Goal: Task Accomplishment & Management: Use online tool/utility

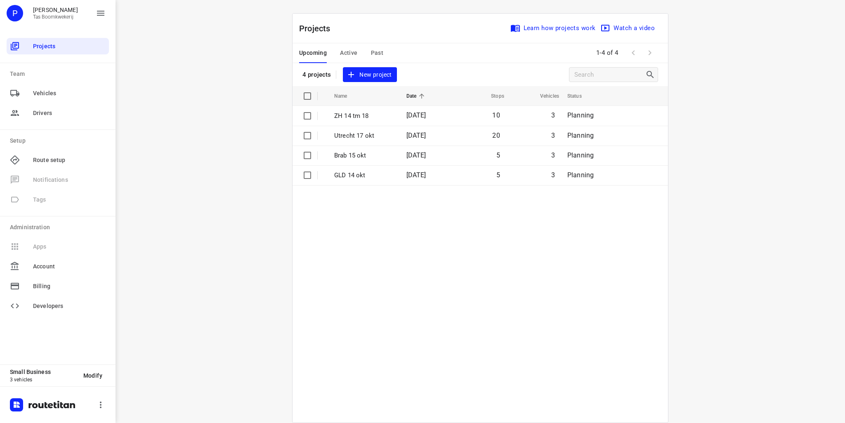
click at [374, 78] on span "New project" at bounding box center [370, 75] width 44 height 10
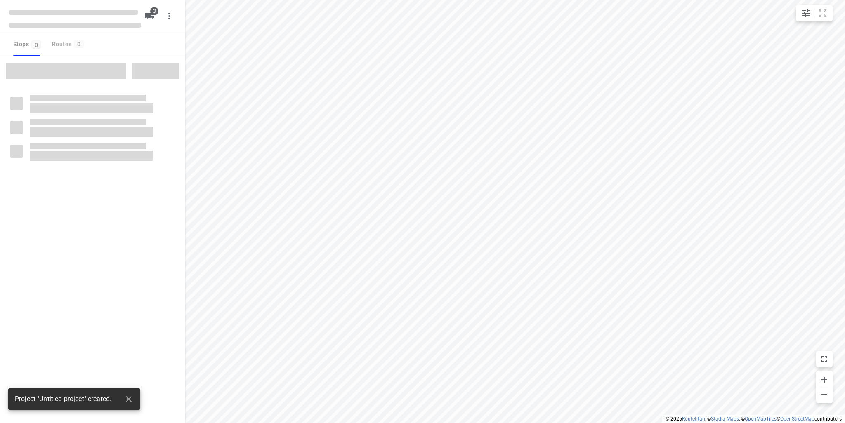
type input "distance"
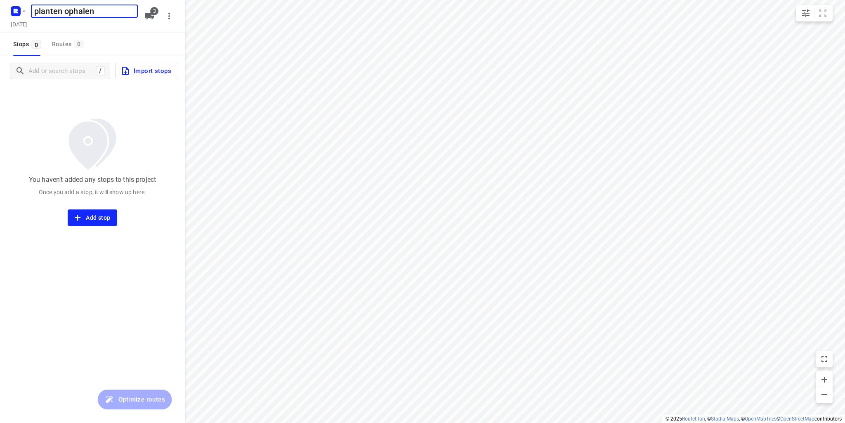
type input "planten ophalen"
click at [59, 68] on input "Add or search stops" at bounding box center [61, 71] width 65 height 13
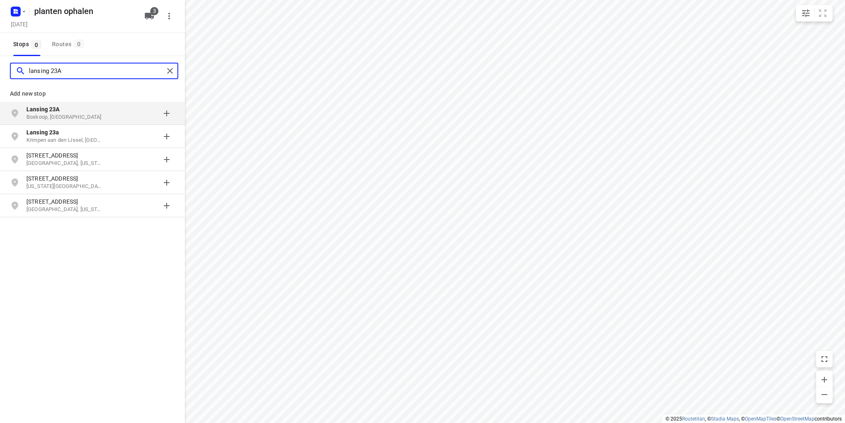
type input "lansing 23A"
click at [89, 116] on p "Boskoop, [GEOGRAPHIC_DATA]" at bounding box center [64, 117] width 76 height 8
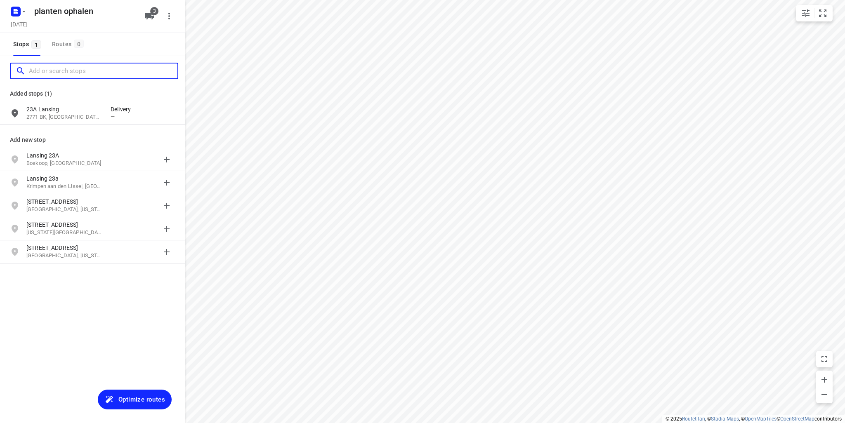
click at [76, 73] on input "Add or search stops" at bounding box center [103, 71] width 148 height 13
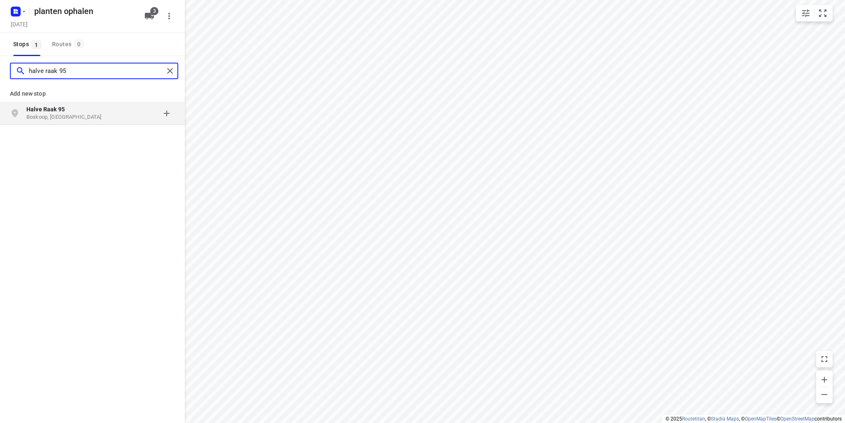
type input "halve raak 95"
click at [81, 109] on p "Halve Raak 95" at bounding box center [64, 109] width 76 height 8
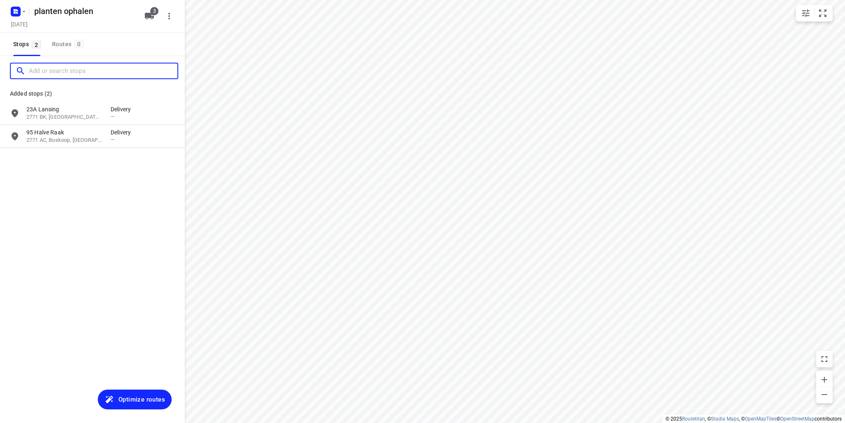
click at [73, 75] on input "Add or search stops" at bounding box center [103, 71] width 148 height 13
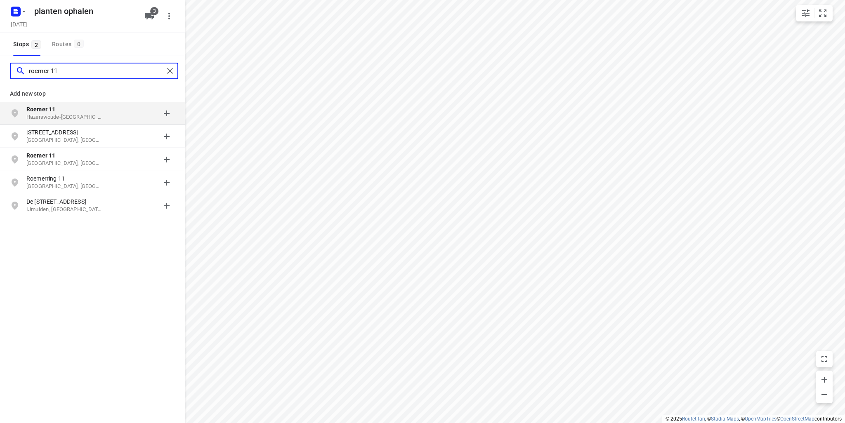
type input "roemer 11"
click at [61, 108] on p "Roemer 11" at bounding box center [64, 109] width 76 height 8
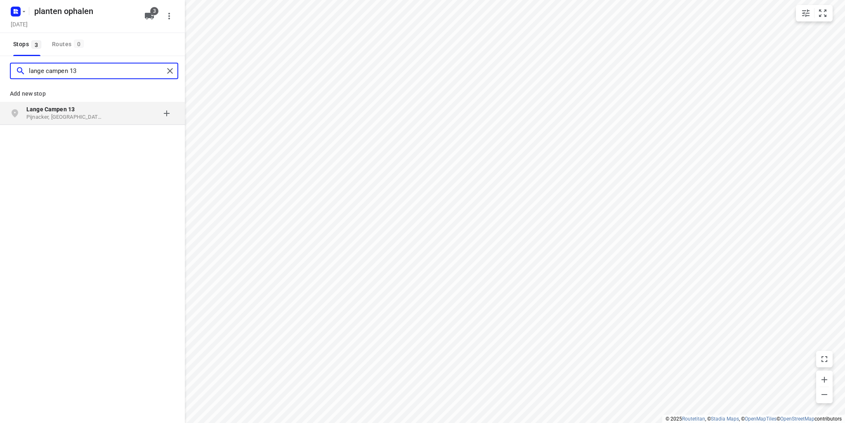
type input "lange campen 13"
click at [106, 116] on div "[STREET_ADDRESS]" at bounding box center [68, 113] width 84 height 16
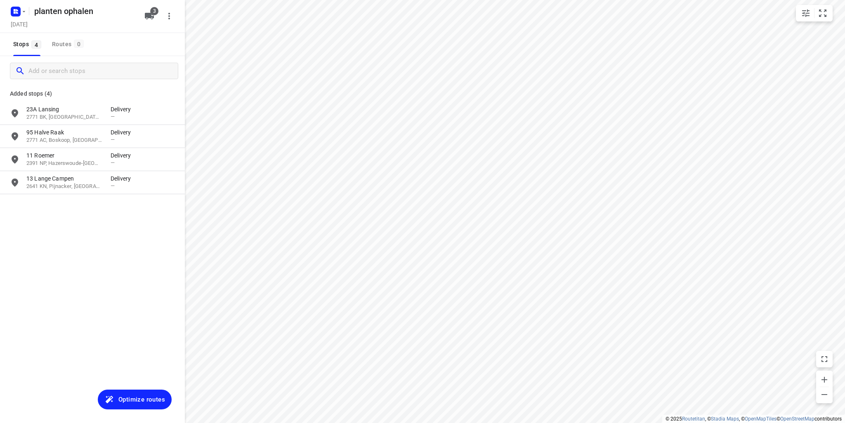
click at [150, 396] on span "Optimize routes" at bounding box center [141, 399] width 47 height 11
